Goal: Task Accomplishment & Management: Manage account settings

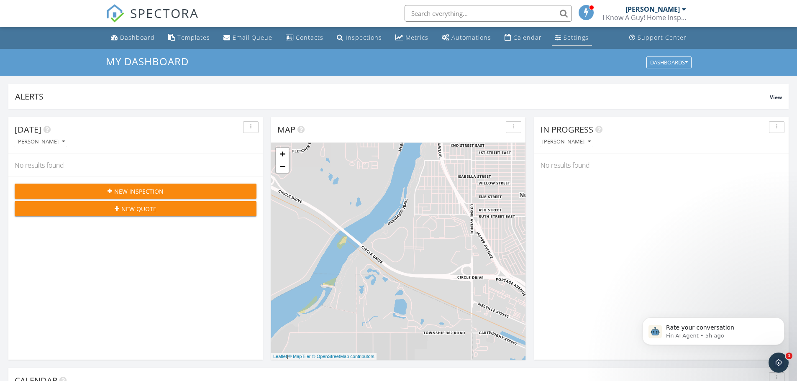
click at [566, 38] on div "Settings" at bounding box center [576, 37] width 25 height 8
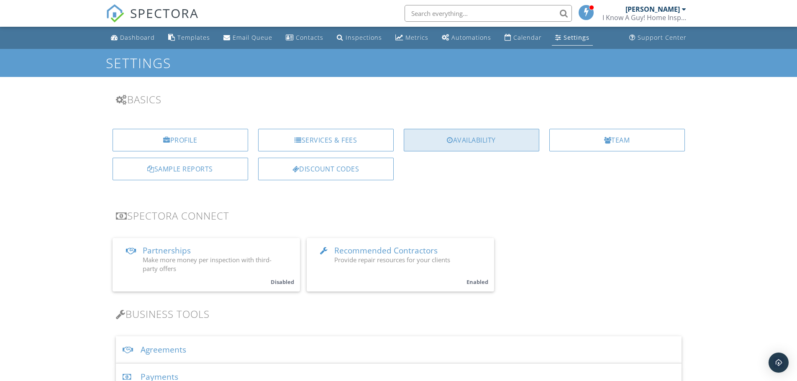
click at [504, 147] on div "Availability" at bounding box center [472, 140] width 136 height 23
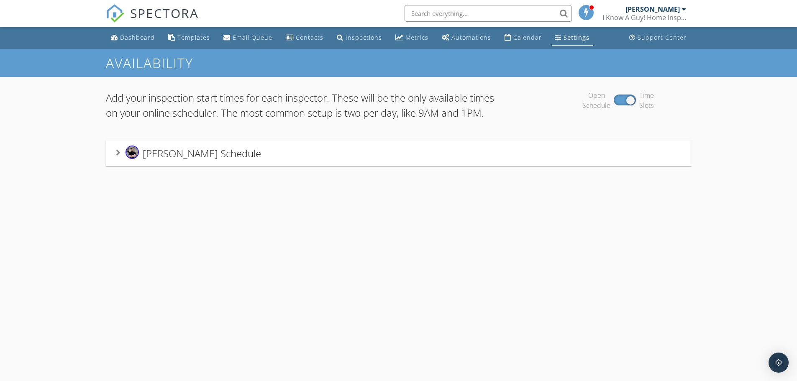
click at [231, 160] on span "[PERSON_NAME] Schedule" at bounding box center [202, 154] width 118 height 14
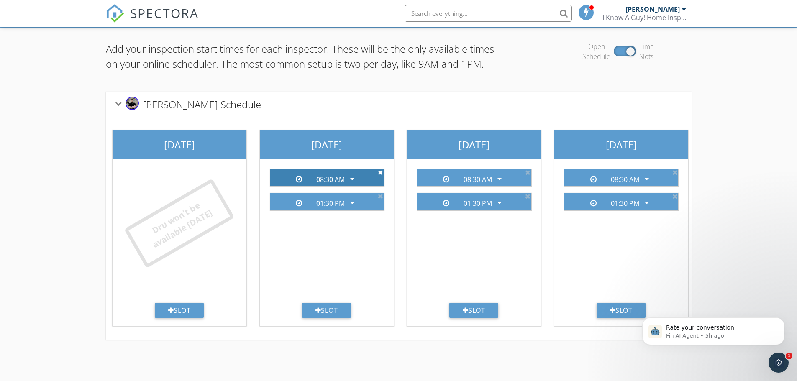
click at [381, 176] on icon at bounding box center [380, 172] width 5 height 7
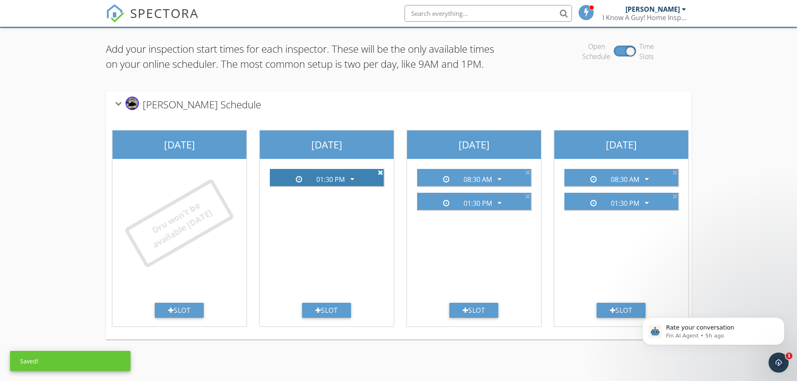
click at [381, 176] on icon at bounding box center [380, 172] width 5 height 7
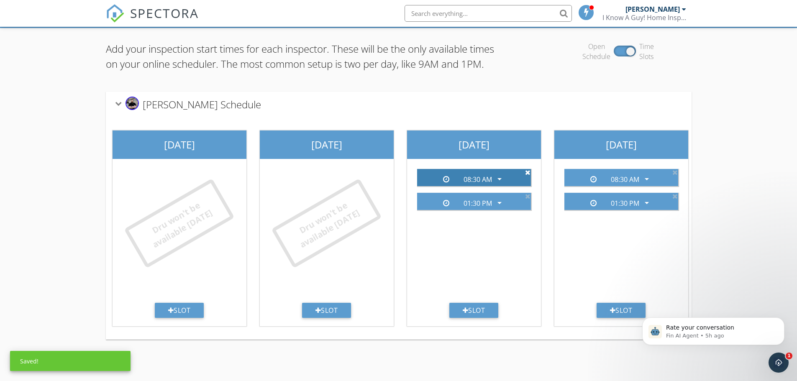
click at [526, 176] on icon at bounding box center [527, 172] width 5 height 7
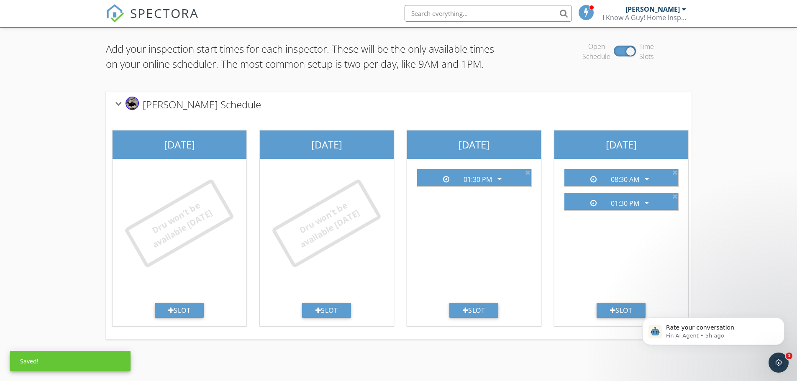
click at [526, 176] on icon at bounding box center [527, 172] width 5 height 7
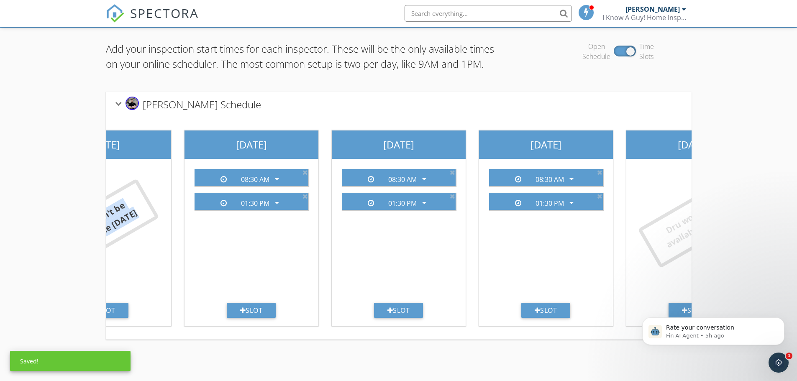
scroll to position [0, 375]
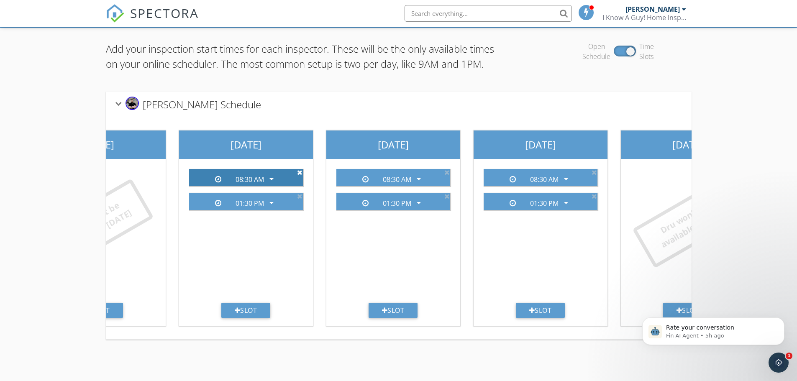
click at [298, 176] on icon at bounding box center [299, 172] width 5 height 7
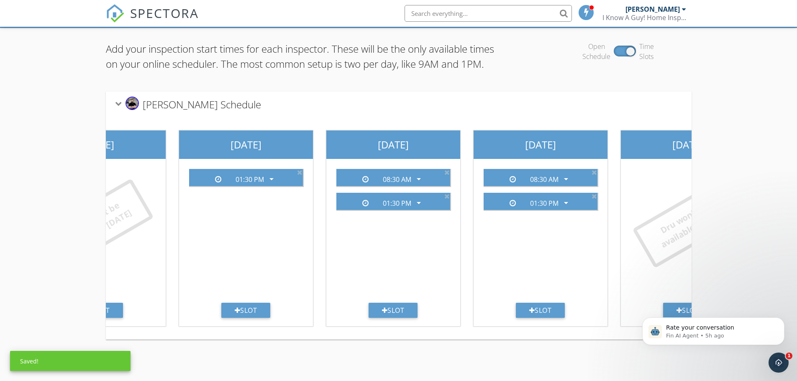
click at [298, 176] on icon at bounding box center [299, 172] width 5 height 7
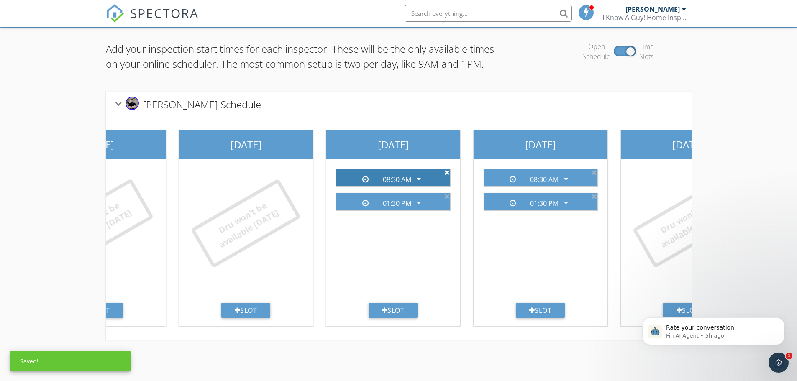
click at [448, 176] on icon at bounding box center [447, 172] width 5 height 7
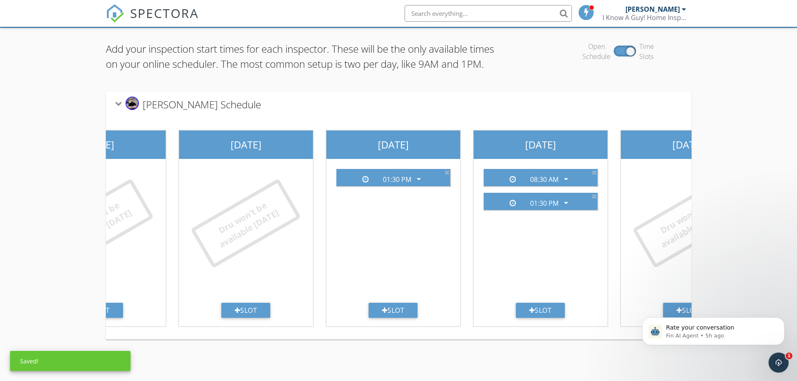
click at [448, 176] on icon at bounding box center [447, 172] width 5 height 7
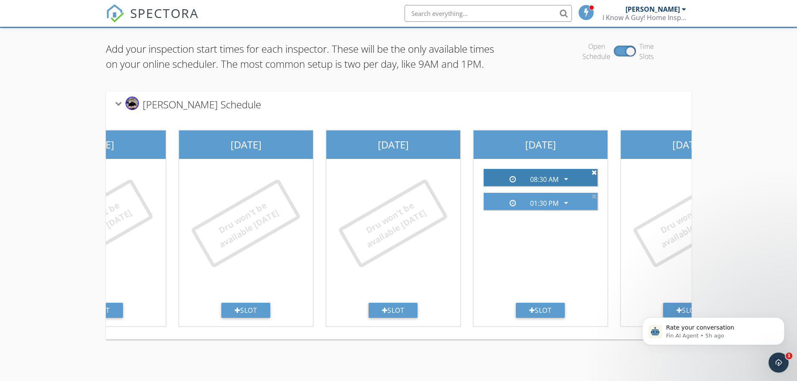
click at [594, 176] on icon at bounding box center [594, 172] width 5 height 7
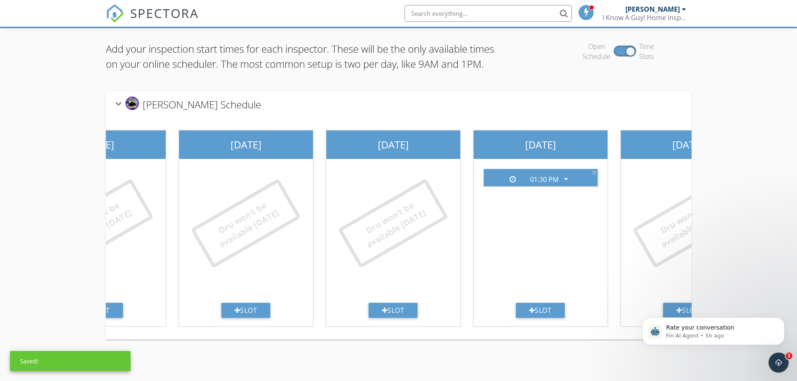
click at [594, 176] on icon at bounding box center [594, 172] width 5 height 7
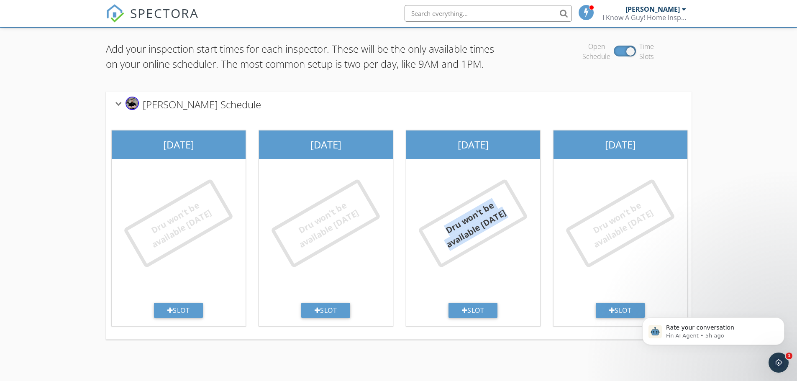
scroll to position [0, 445]
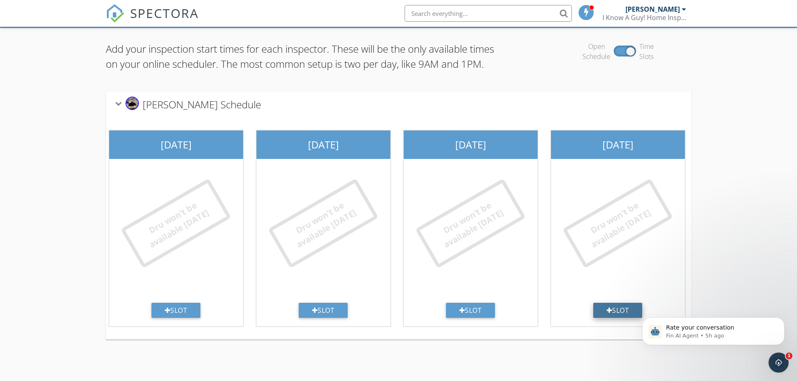
click at [613, 318] on div "Slot" at bounding box center [618, 310] width 49 height 15
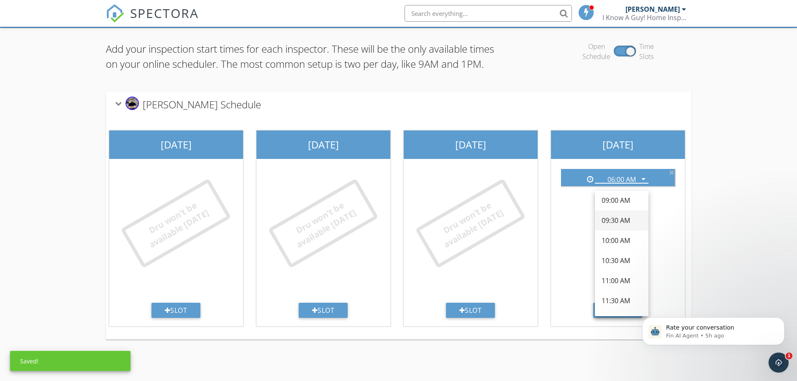
scroll to position [126, 0]
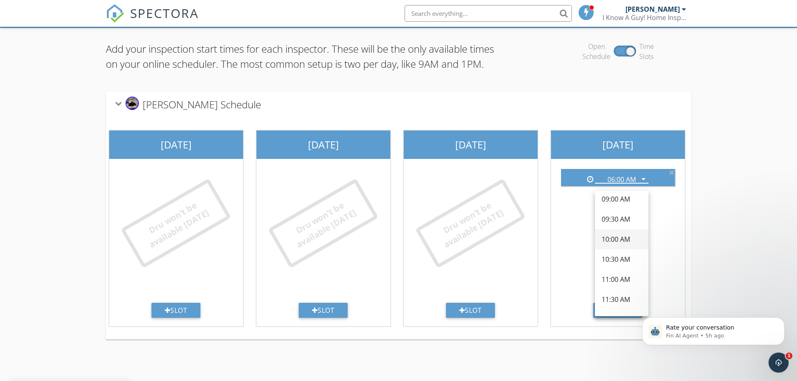
click at [617, 239] on div "10:00 AM" at bounding box center [622, 239] width 40 height 10
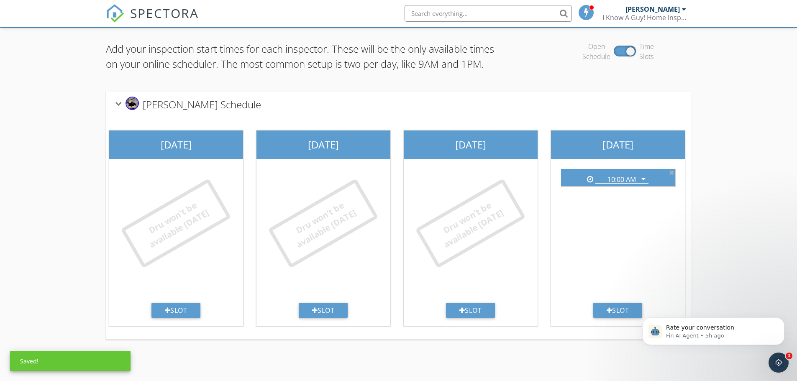
click at [738, 218] on div "Add your inspection start times for each inspector. These will be the only avai…" at bounding box center [398, 190] width 797 height 325
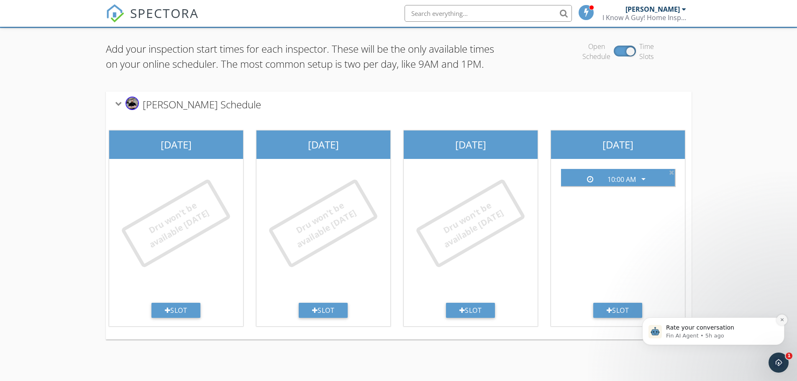
click at [783, 320] on icon "Dismiss notification" at bounding box center [782, 320] width 3 height 3
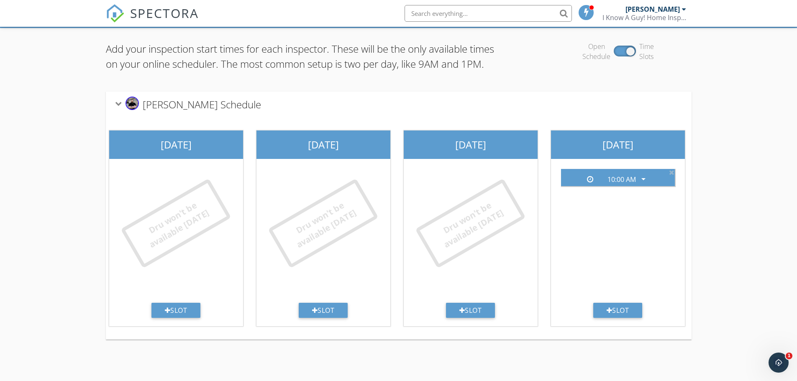
click at [727, 216] on div "Add your inspection start times for each inspector. These will be the only avai…" at bounding box center [398, 190] width 797 height 325
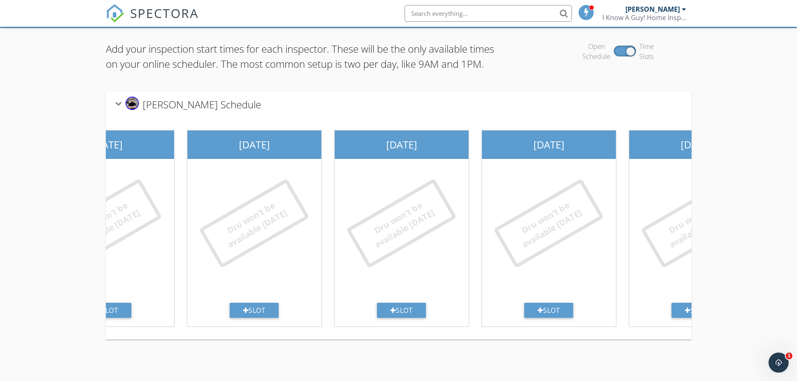
scroll to position [0, 60]
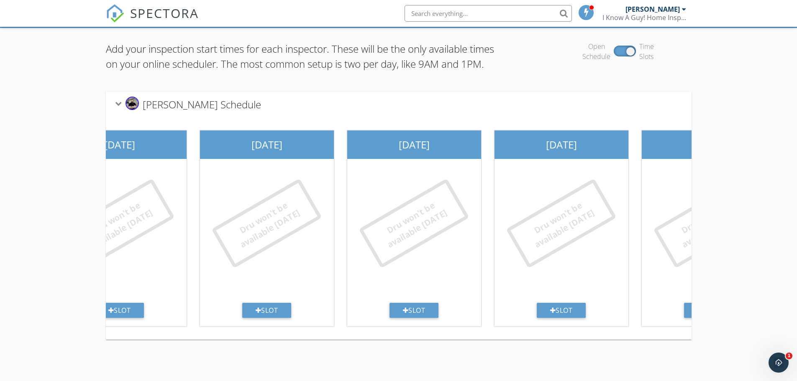
click at [315, 78] on div "Add your inspection start times for each inspector. These will be the only avai…" at bounding box center [301, 59] width 391 height 37
click at [168, 112] on div "Dru Doerksen's Schedule" at bounding box center [188, 104] width 145 height 15
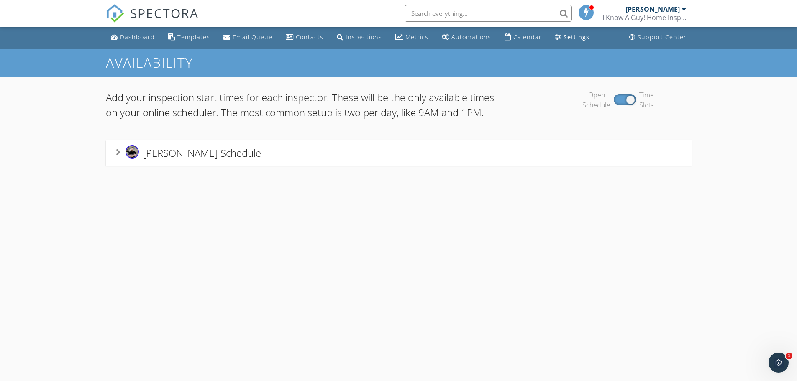
scroll to position [0, 0]
click at [121, 45] on link "Dashboard" at bounding box center [133, 37] width 51 height 15
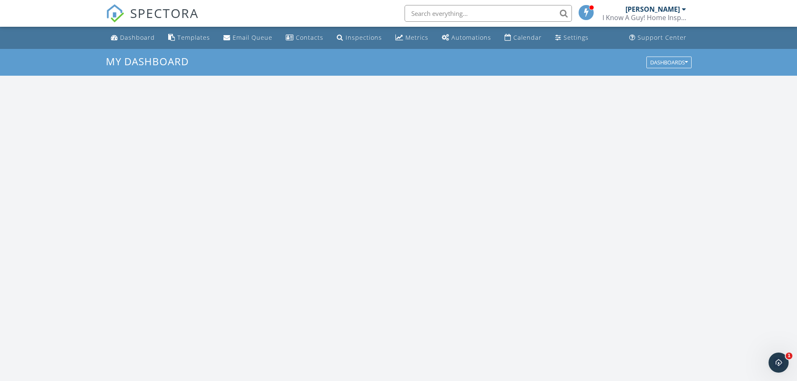
scroll to position [775, 810]
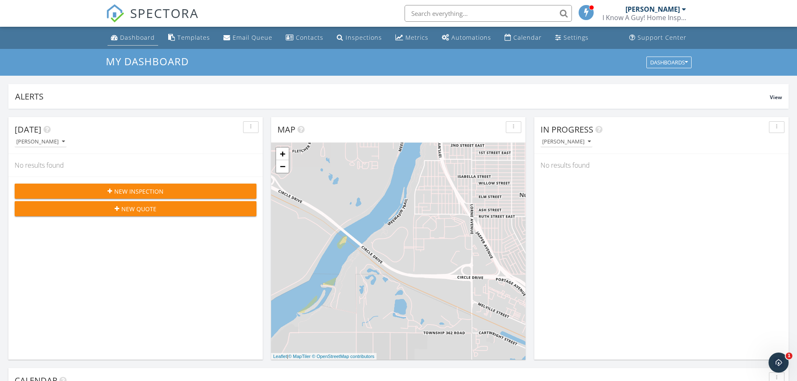
click at [130, 37] on div "Dashboard" at bounding box center [137, 37] width 35 height 8
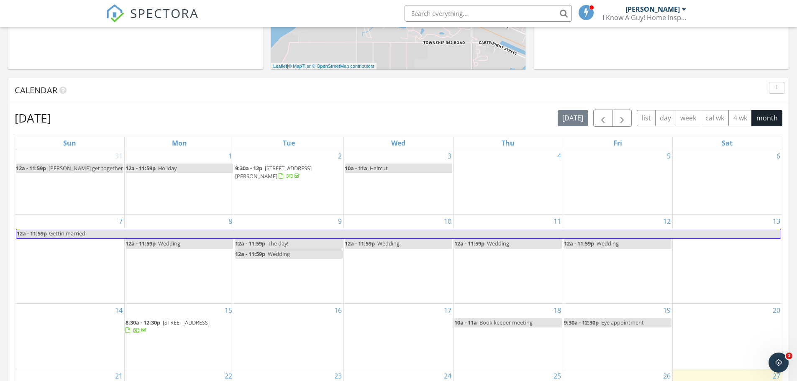
scroll to position [293, 0]
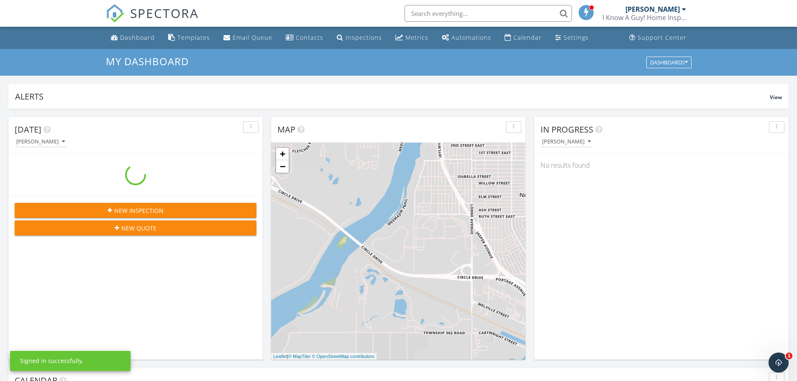
scroll to position [775, 810]
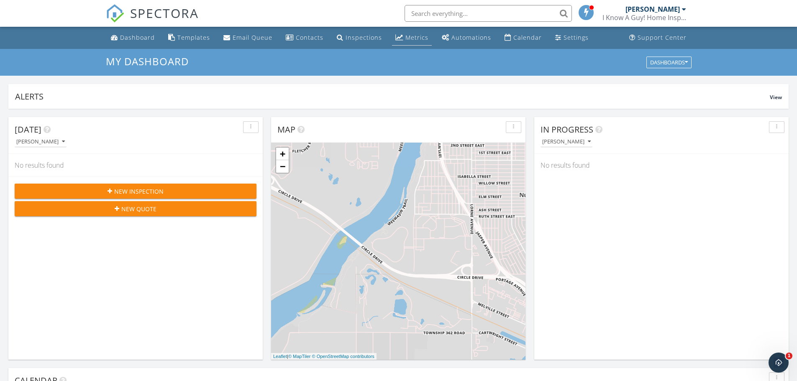
click at [406, 29] on li "Metrics" at bounding box center [412, 38] width 43 height 22
click at [406, 33] on link "Metrics" at bounding box center [412, 37] width 40 height 15
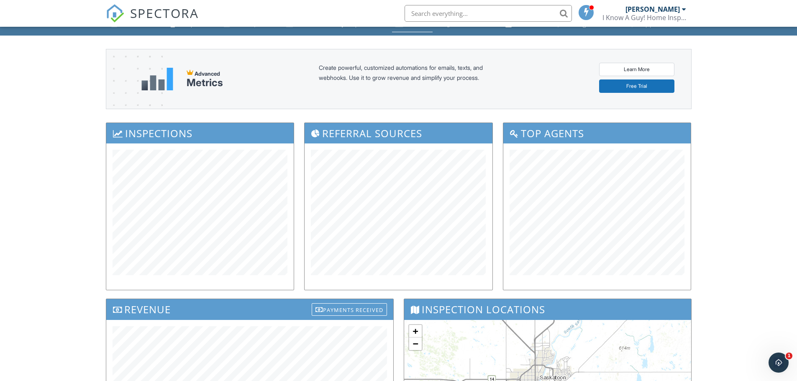
scroll to position [42, 0]
